Goal: Task Accomplishment & Management: Use online tool/utility

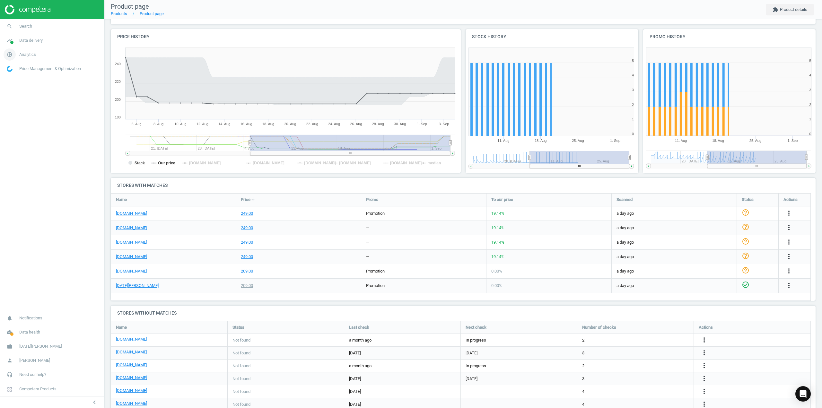
click at [31, 55] on span "Analytics" at bounding box center [27, 55] width 17 height 6
click at [17, 66] on span "Overview" at bounding box center [14, 68] width 15 height 5
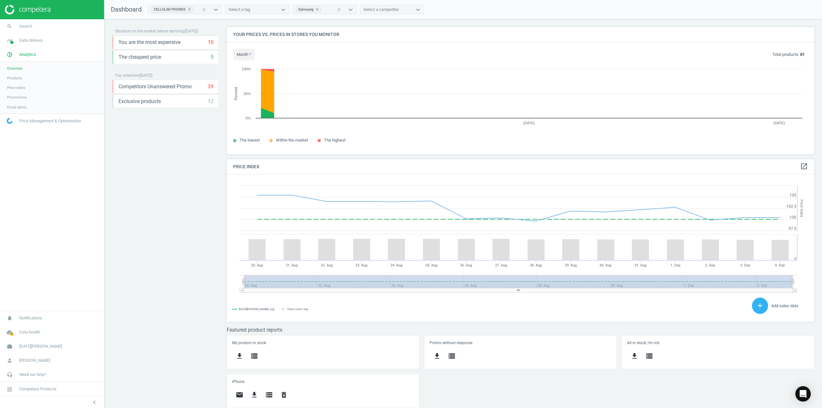
scroll to position [157, 597]
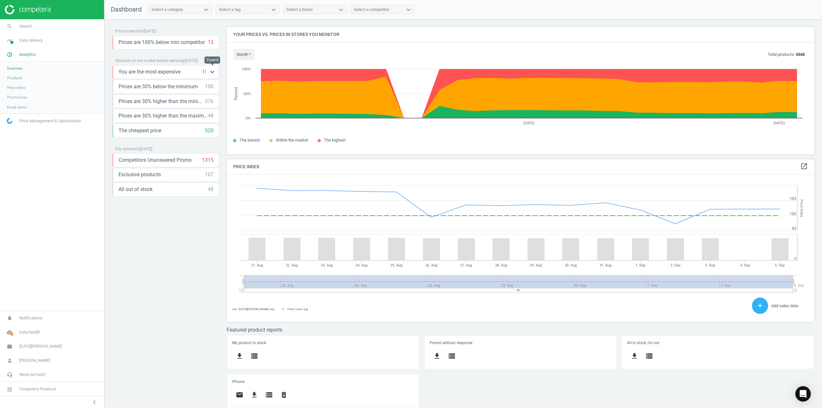
click at [215, 72] on icon "keyboard_arrow_down" at bounding box center [212, 72] width 8 height 8
click at [143, 86] on icon "storage" at bounding box center [141, 86] width 8 height 8
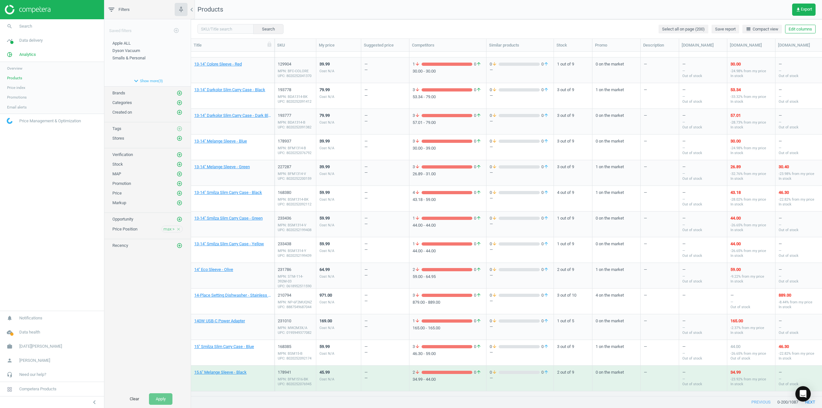
scroll to position [225, 0]
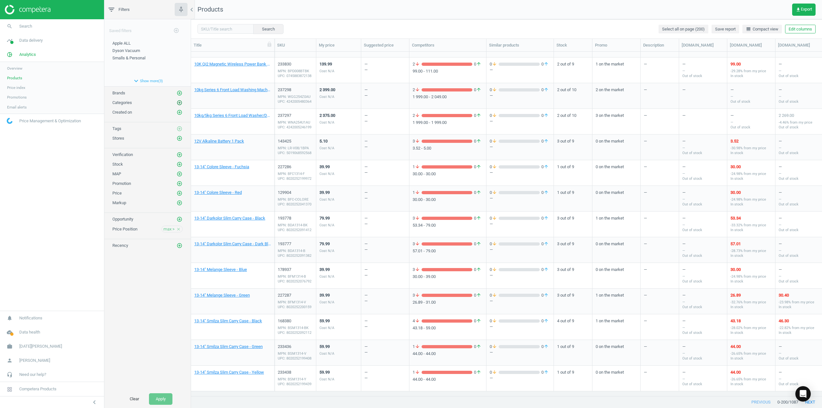
click at [178, 104] on icon "add_circle_outline" at bounding box center [180, 103] width 6 height 6
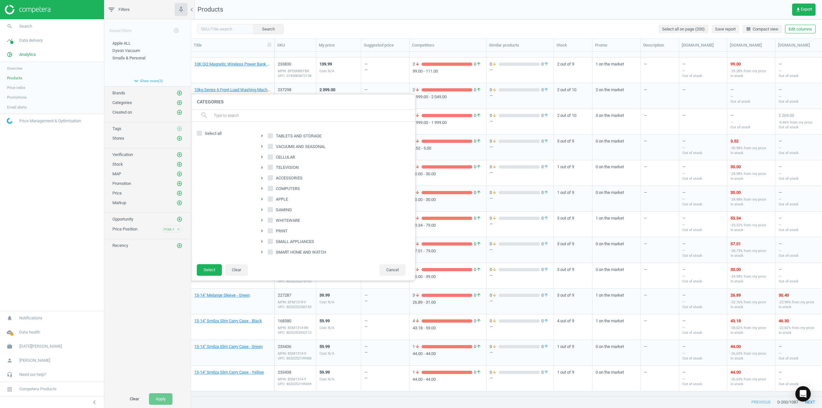
click at [270, 157] on input "CELLULAR" at bounding box center [270, 157] width 4 height 4
checkbox input "true"
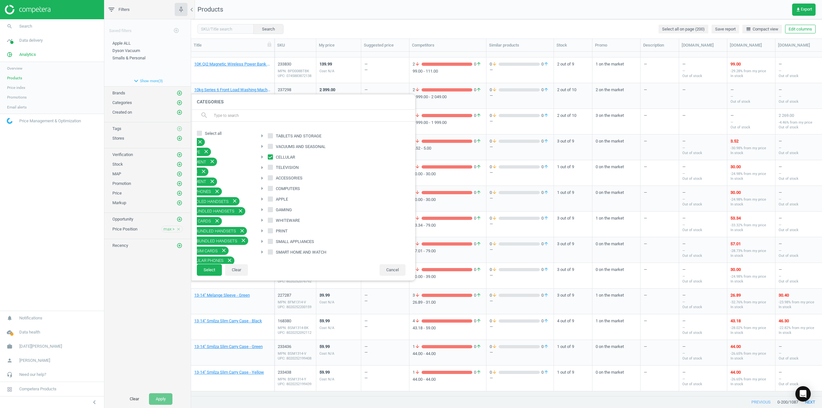
scroll to position [0, 28]
click at [226, 257] on icon "close" at bounding box center [228, 260] width 6 height 6
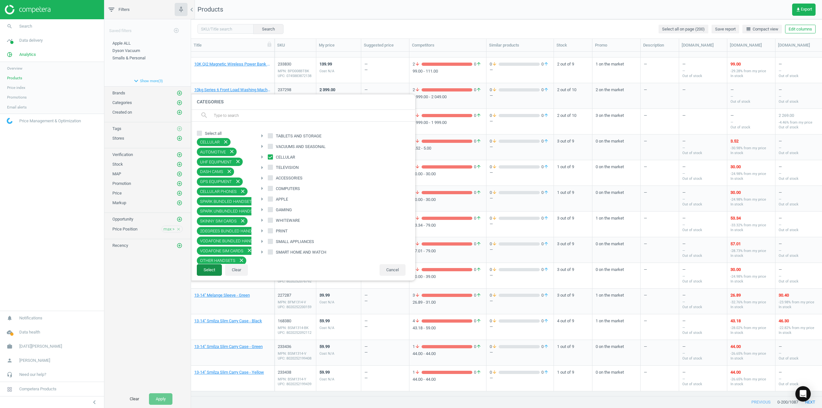
click at [216, 271] on button "Select" at bounding box center [209, 270] width 25 height 12
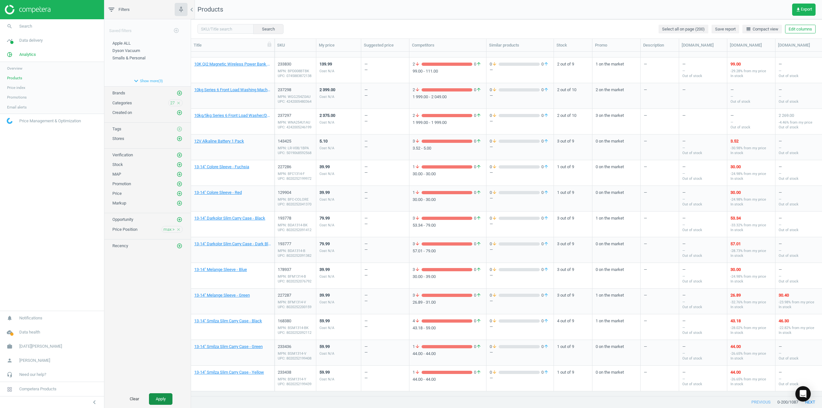
click at [162, 396] on button "Apply" at bounding box center [160, 399] width 23 height 12
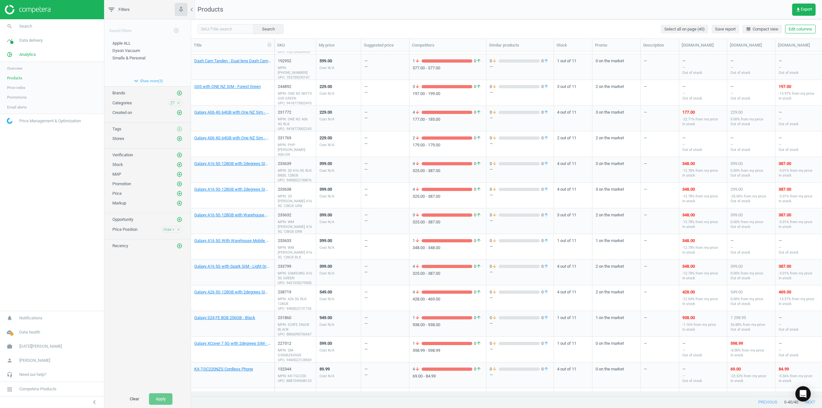
scroll to position [193, 0]
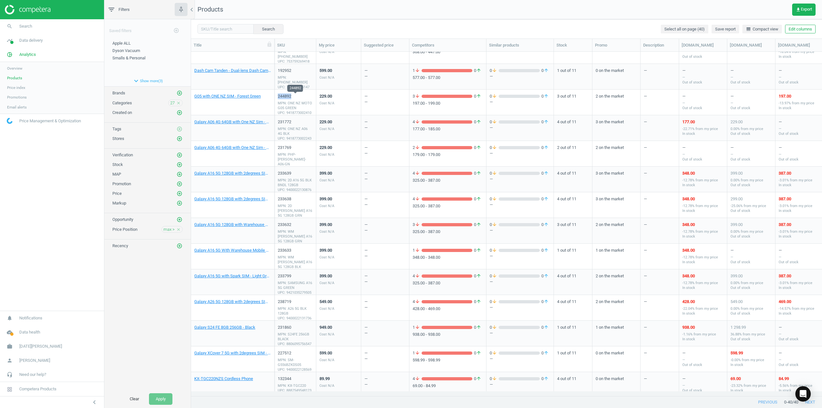
drag, startPoint x: 293, startPoint y: 98, endPoint x: 278, endPoint y: 98, distance: 15.1
click at [278, 98] on div "244892" at bounding box center [295, 96] width 35 height 6
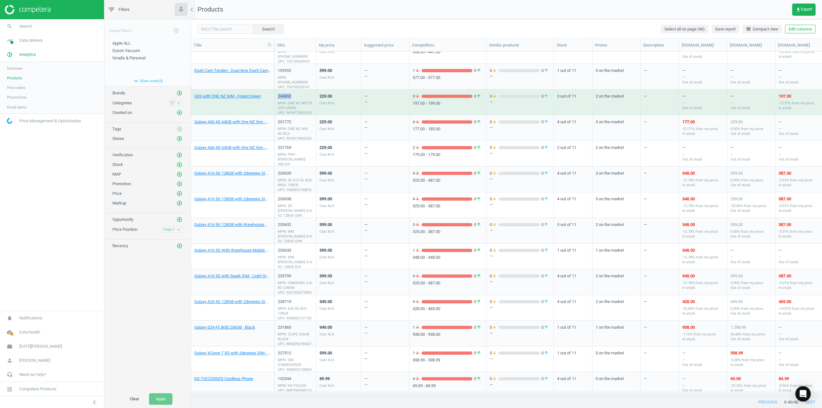
copy div "244892"
